Goal: Task Accomplishment & Management: Manage account settings

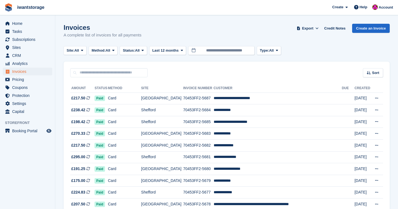
scroll to position [187, 0]
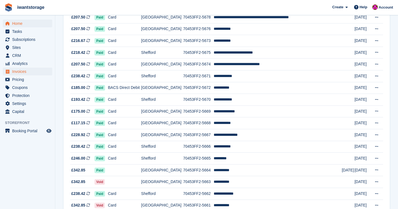
click at [21, 25] on span "Home" at bounding box center [28, 24] width 33 height 8
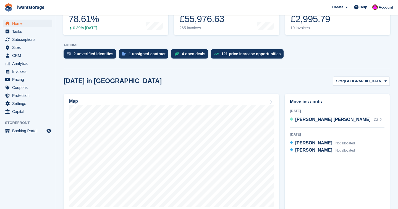
scroll to position [88, 0]
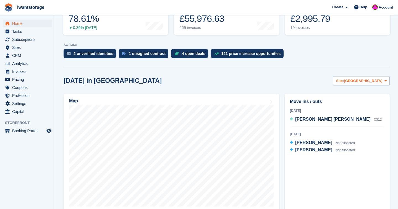
click at [370, 81] on span "[GEOGRAPHIC_DATA]" at bounding box center [363, 81] width 38 height 6
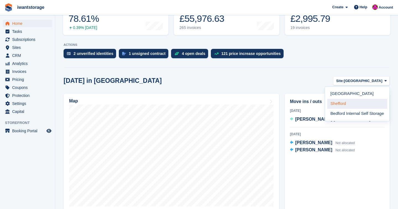
click at [343, 102] on link "Shefford" at bounding box center [357, 104] width 60 height 10
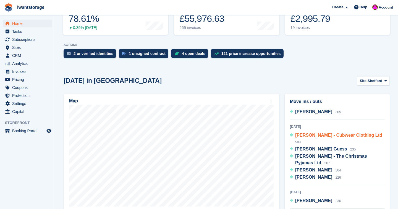
scroll to position [11, 0]
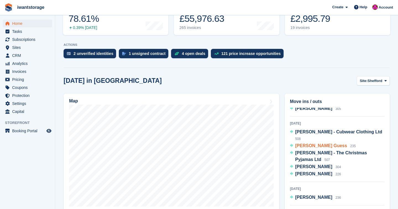
click at [311, 143] on span "[PERSON_NAME] Guess" at bounding box center [321, 145] width 52 height 5
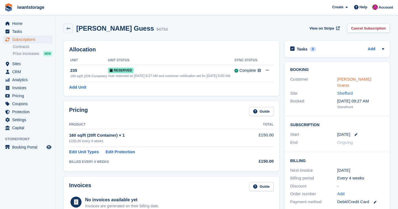
click at [348, 80] on link "Libby Guess" at bounding box center [354, 82] width 34 height 11
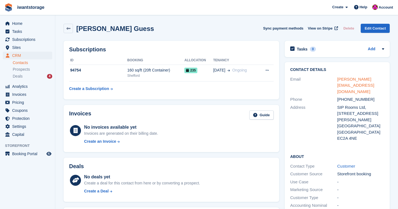
click at [346, 80] on link "libby.guess@vertisbuildings.com" at bounding box center [355, 85] width 37 height 17
click at [70, 24] on link at bounding box center [68, 28] width 9 height 9
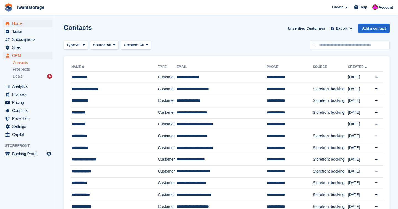
click at [27, 26] on span "Home" at bounding box center [28, 24] width 33 height 8
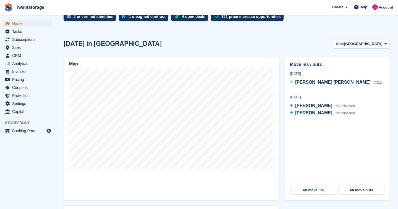
scroll to position [136, 0]
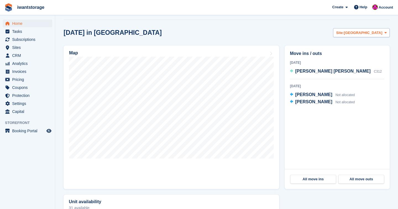
click at [372, 34] on span "[GEOGRAPHIC_DATA]" at bounding box center [363, 33] width 38 height 6
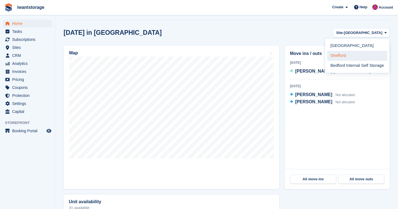
click at [353, 56] on link "Shefford" at bounding box center [357, 56] width 60 height 10
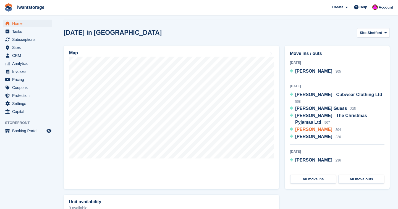
click at [318, 127] on span "[PERSON_NAME]" at bounding box center [313, 129] width 37 height 5
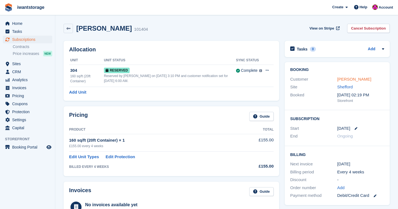
click at [366, 77] on link "[PERSON_NAME]" at bounding box center [354, 79] width 34 height 5
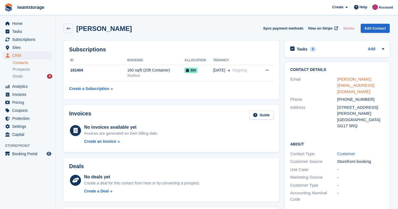
click at [361, 80] on link "s.nott@btconnect.com" at bounding box center [355, 85] width 37 height 17
click at [18, 23] on span "Home" at bounding box center [28, 24] width 33 height 8
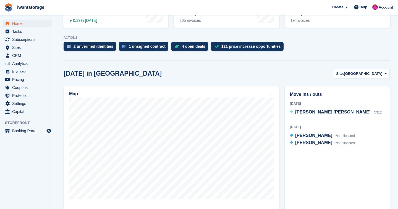
scroll to position [125, 0]
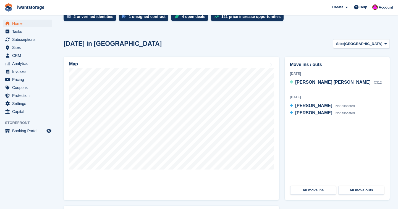
click at [372, 47] on button "Site: [GEOGRAPHIC_DATA]" at bounding box center [361, 43] width 57 height 9
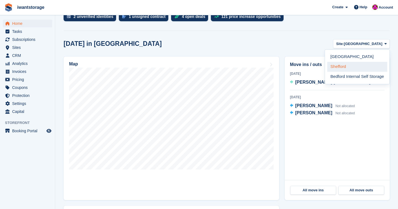
click at [356, 71] on link "Shefford" at bounding box center [357, 67] width 60 height 10
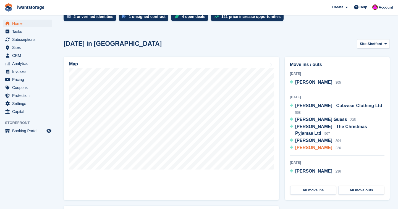
click at [313, 145] on span "[PERSON_NAME]" at bounding box center [313, 147] width 37 height 5
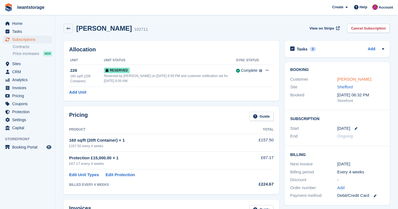
click at [355, 78] on link "[PERSON_NAME]" at bounding box center [354, 79] width 34 height 5
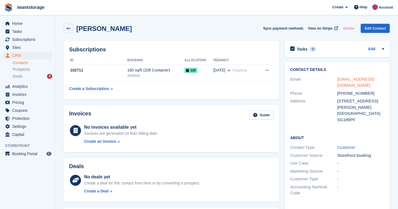
click at [369, 78] on link "[EMAIL_ADDRESS][DOMAIN_NAME]" at bounding box center [355, 82] width 37 height 11
click at [374, 79] on link "[EMAIL_ADDRESS][DOMAIN_NAME]" at bounding box center [355, 82] width 37 height 11
click at [19, 25] on span "Home" at bounding box center [28, 24] width 33 height 8
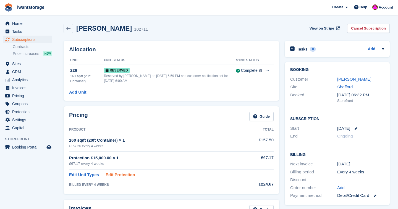
click at [118, 174] on link "Edit Protection" at bounding box center [121, 175] width 30 height 6
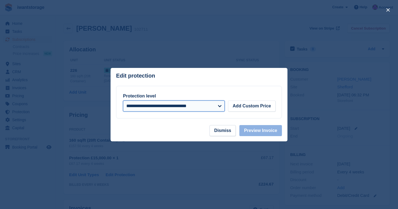
select select "****"
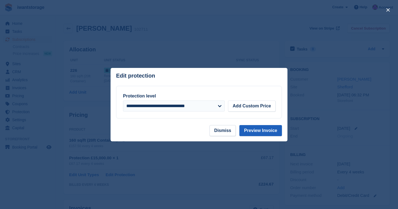
click at [264, 128] on button "Preview Invoice" at bounding box center [260, 130] width 43 height 11
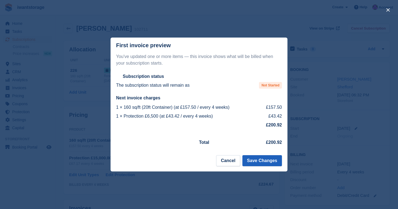
click at [271, 161] on button "Save Changes" at bounding box center [262, 160] width 40 height 11
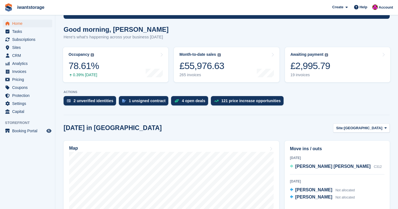
scroll to position [59, 0]
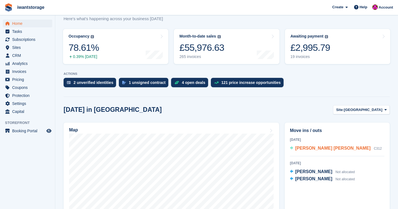
click at [314, 149] on span "[PERSON_NAME] [PERSON_NAME]" at bounding box center [332, 148] width 75 height 5
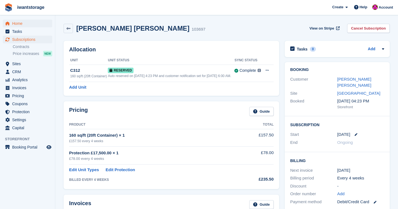
click at [22, 23] on span "Home" at bounding box center [28, 24] width 33 height 8
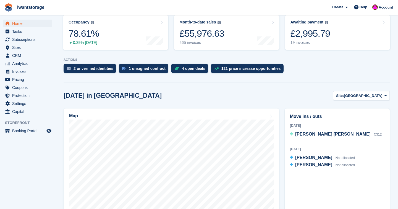
scroll to position [79, 0]
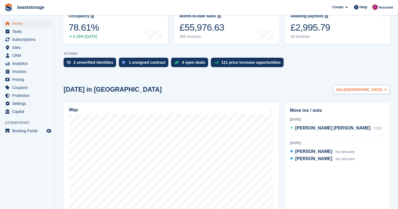
click at [344, 90] on span "Site:" at bounding box center [340, 90] width 8 height 6
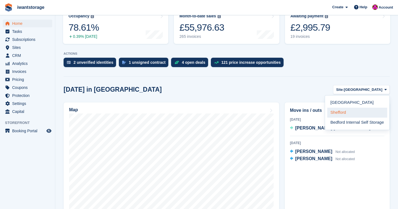
click at [344, 111] on link "Shefford" at bounding box center [357, 113] width 60 height 10
